Goal: Information Seeking & Learning: Compare options

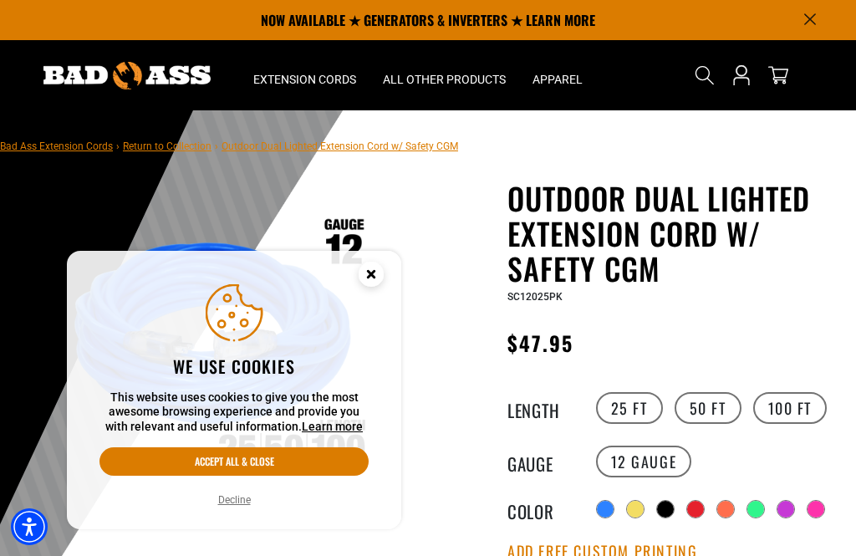
click at [705, 401] on label "50 FT" at bounding box center [708, 408] width 67 height 32
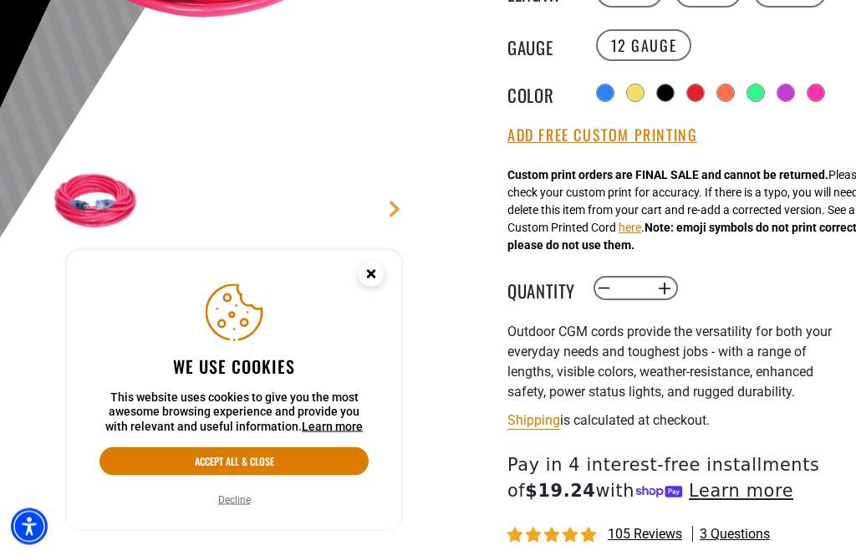
scroll to position [422, 0]
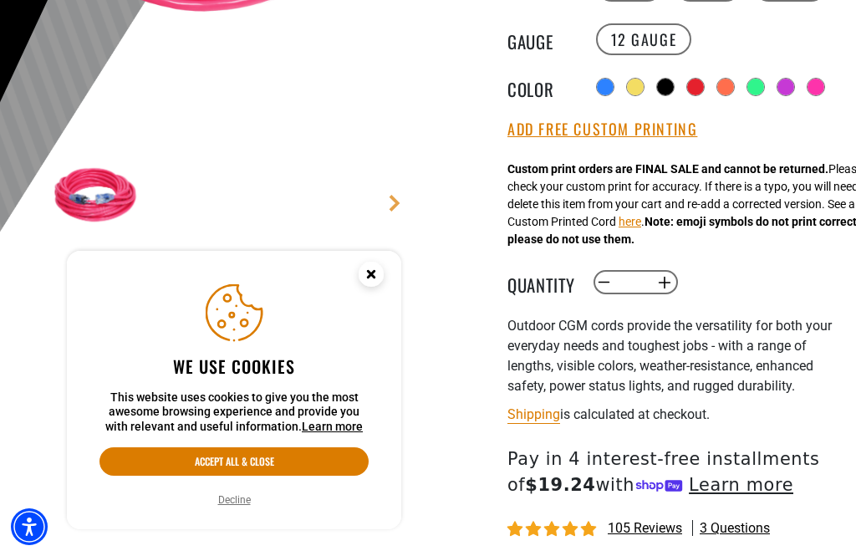
click at [368, 277] on icon "Close this option" at bounding box center [371, 274] width 6 height 6
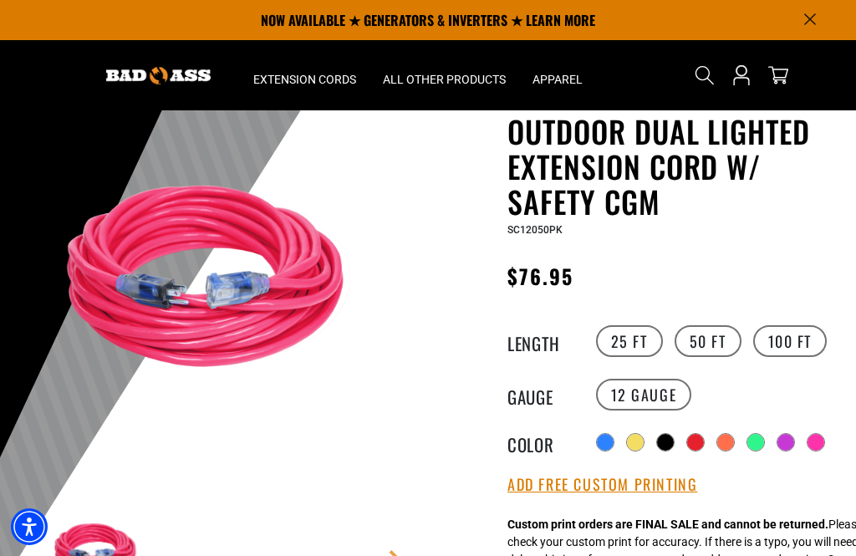
scroll to position [64, 0]
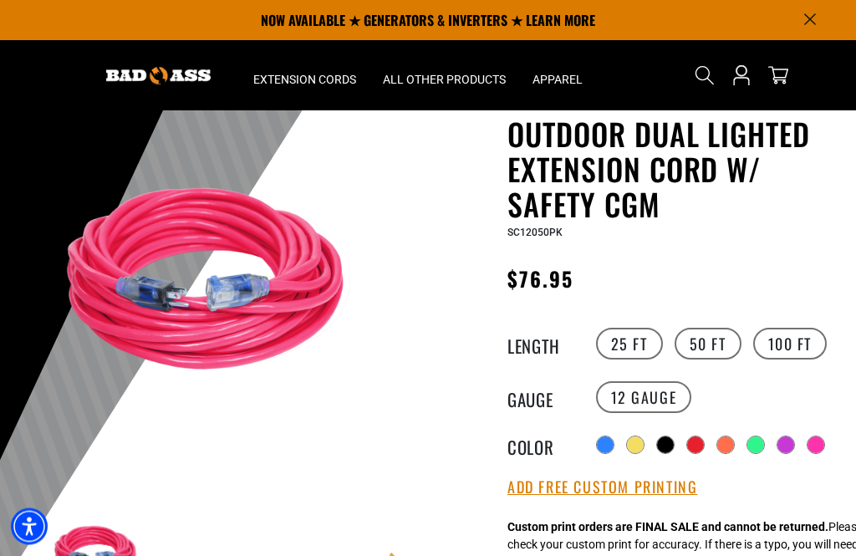
click at [780, 354] on label "100 FT" at bounding box center [790, 345] width 74 height 32
click at [615, 344] on label "25 FT" at bounding box center [629, 344] width 67 height 32
click at [707, 344] on label "50 FT" at bounding box center [708, 344] width 67 height 32
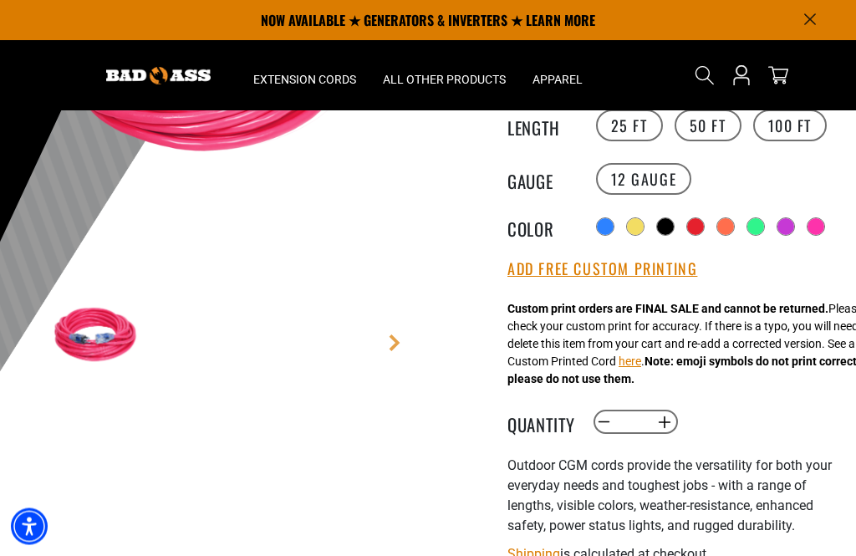
scroll to position [222, 0]
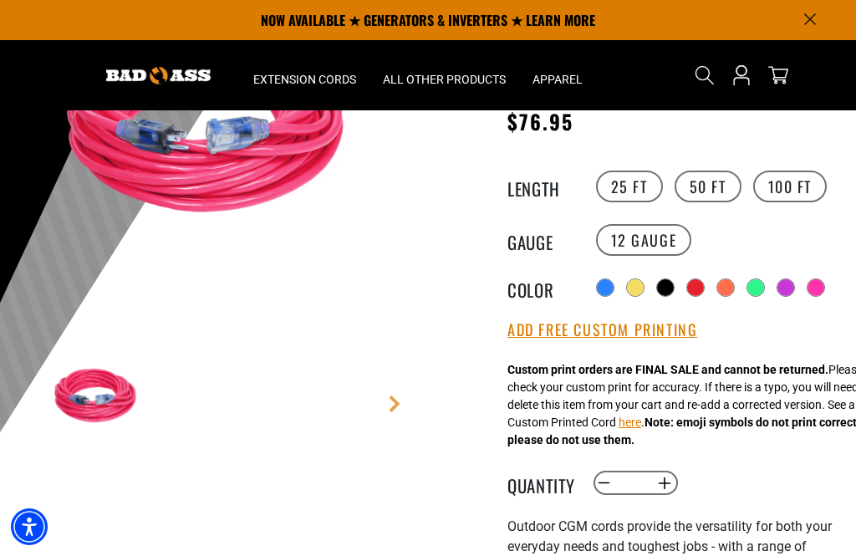
click at [787, 280] on div at bounding box center [785, 287] width 17 height 17
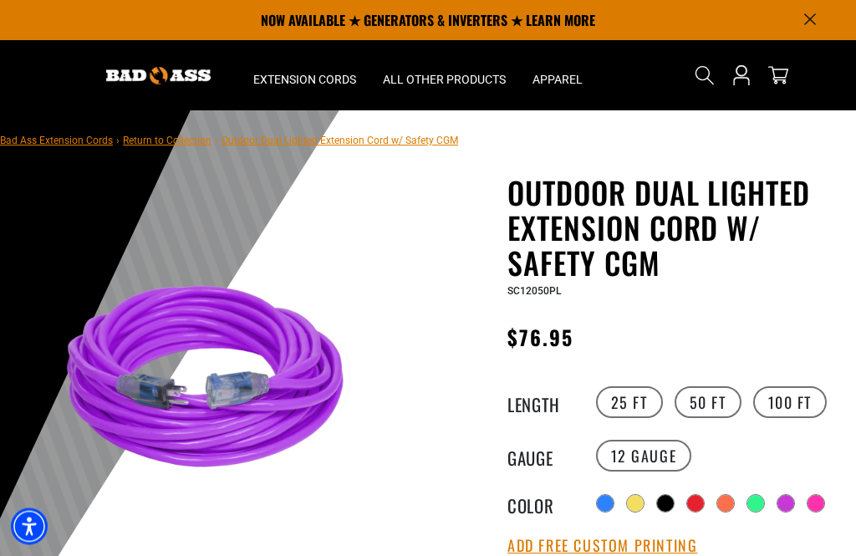
scroll to position [6, 0]
click at [756, 501] on div at bounding box center [755, 503] width 17 height 17
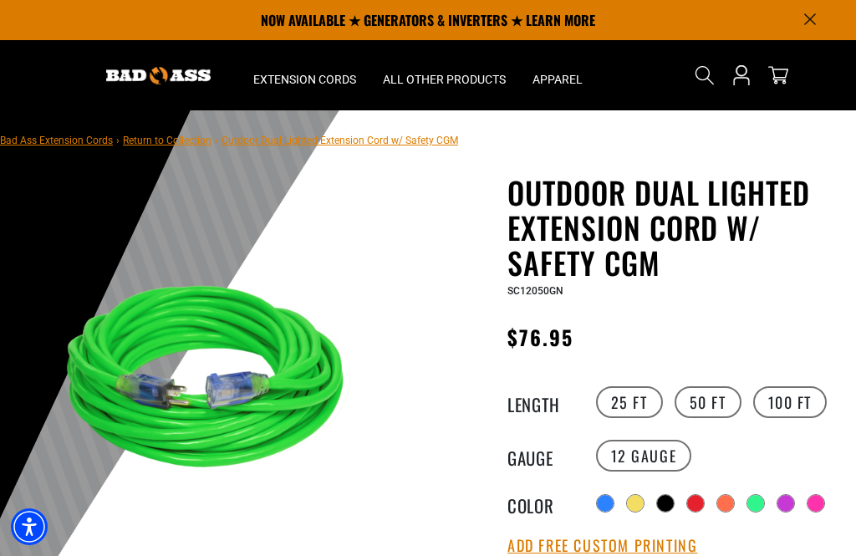
click at [671, 507] on div at bounding box center [665, 503] width 17 height 17
